Goal: Transaction & Acquisition: Obtain resource

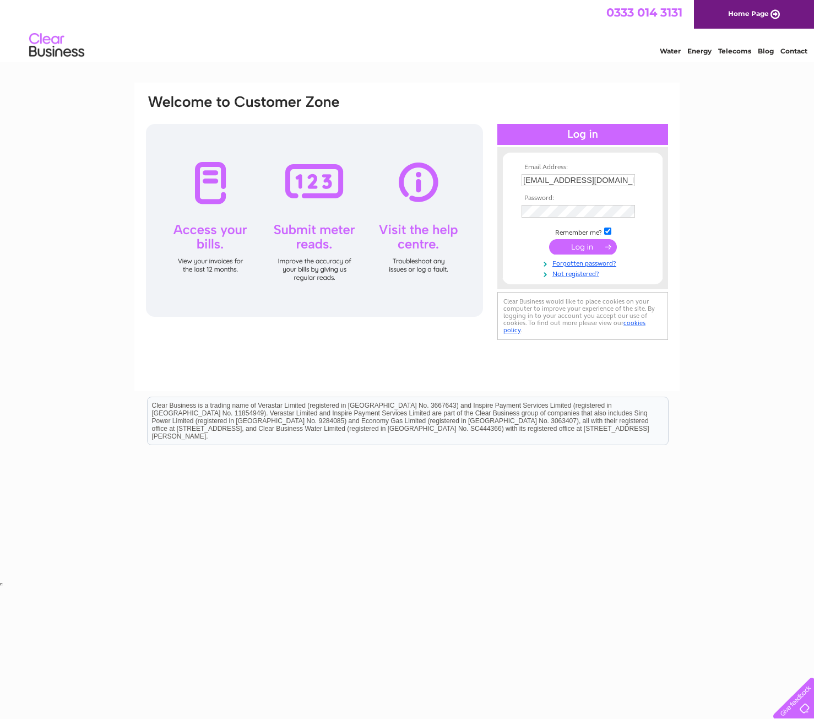
click at [586, 253] on input "submit" at bounding box center [583, 246] width 68 height 15
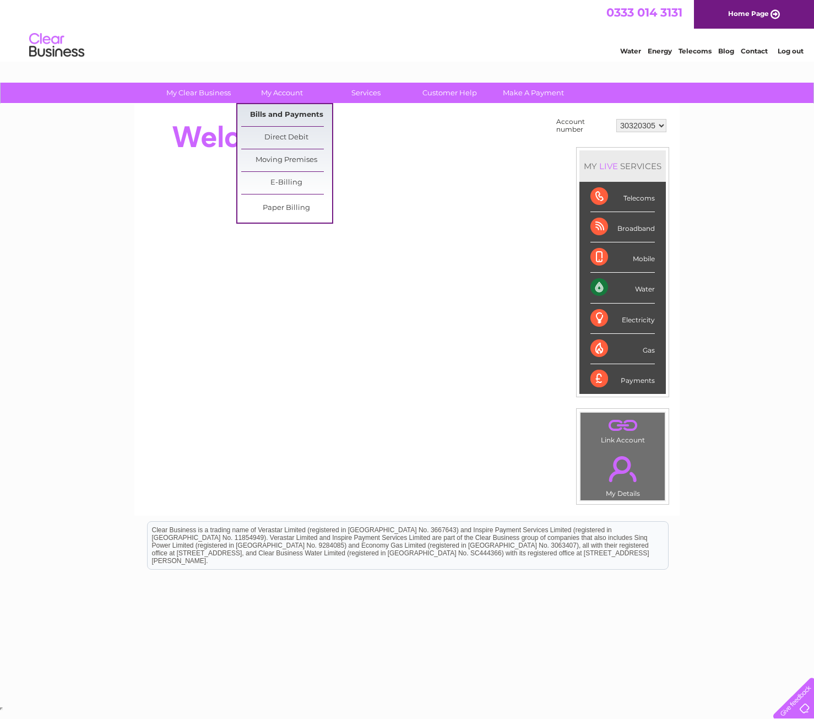
click at [289, 117] on link "Bills and Payments" at bounding box center [286, 115] width 91 height 22
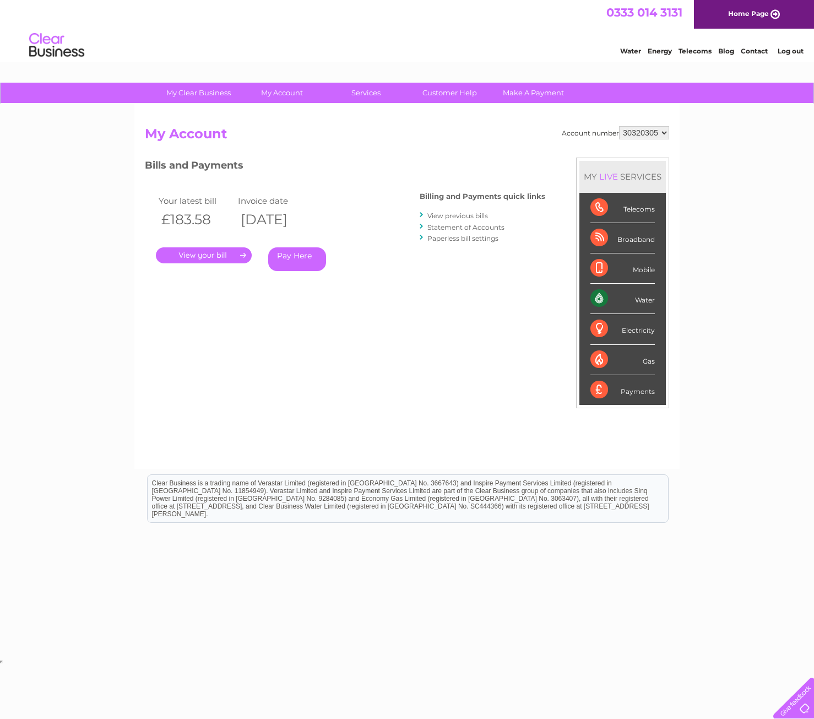
click at [204, 253] on link "." at bounding box center [204, 255] width 96 height 16
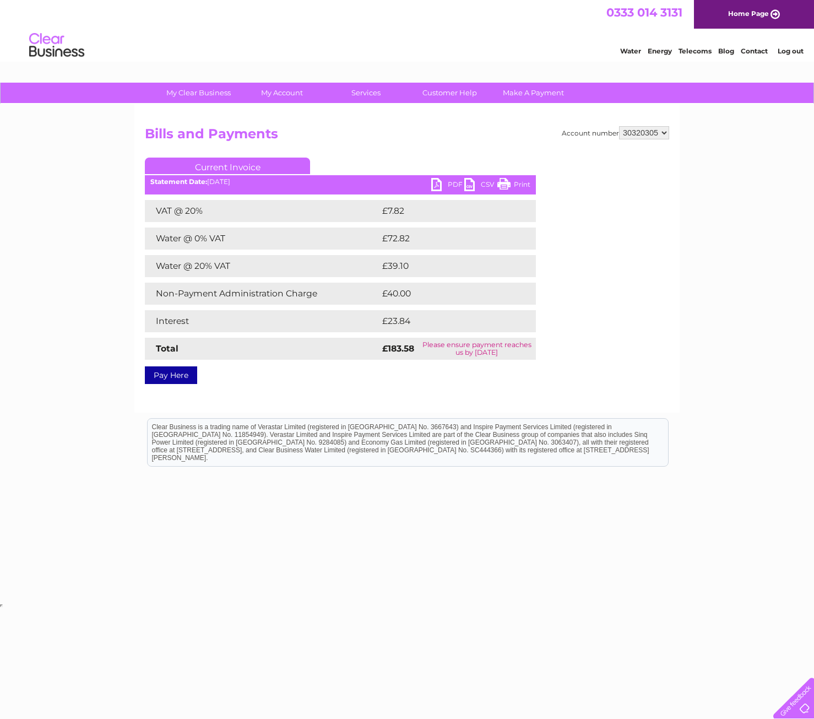
click at [451, 180] on link "PDF" at bounding box center [447, 186] width 33 height 16
